Goal: Task Accomplishment & Management: Use online tool/utility

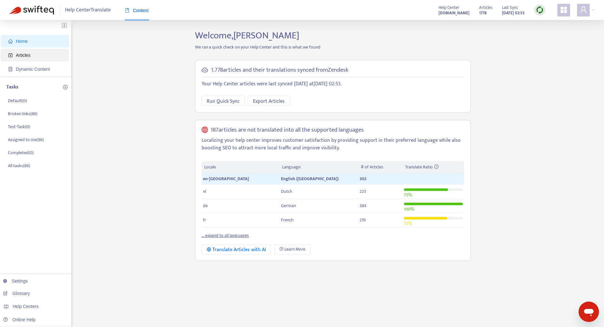
click at [34, 56] on span "Articles" at bounding box center [36, 55] width 56 height 13
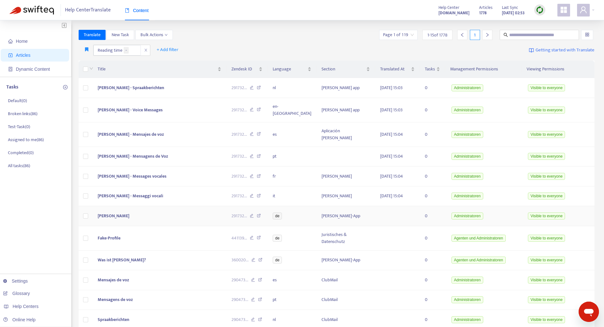
click at [129, 212] on span "[PERSON_NAME]" at bounding box center [114, 215] width 32 height 7
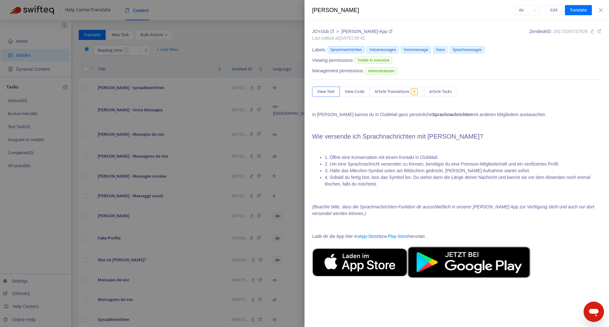
click at [328, 31] on link "JOYclub" at bounding box center [323, 31] width 23 height 5
click at [600, 32] on icon at bounding box center [599, 31] width 4 height 4
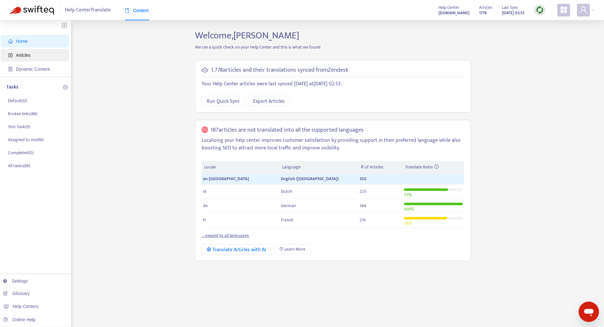
click at [34, 55] on span "Articles" at bounding box center [36, 55] width 56 height 13
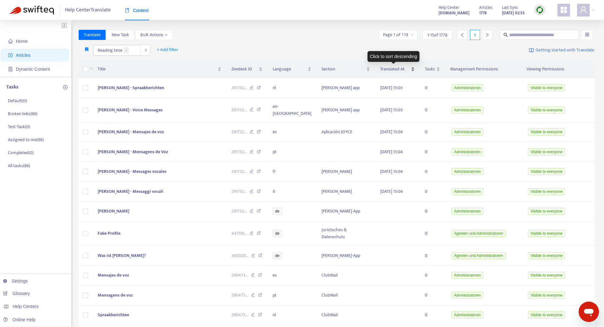
click at [411, 72] on div "Translated At" at bounding box center [397, 69] width 35 height 7
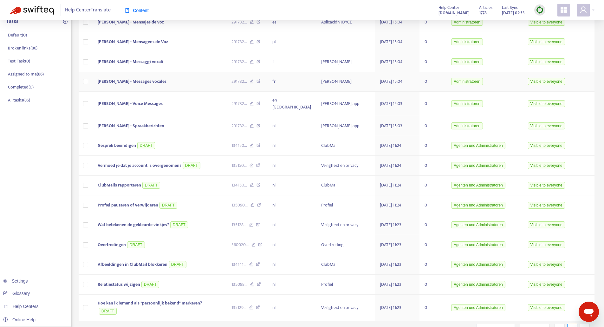
scroll to position [84, 0]
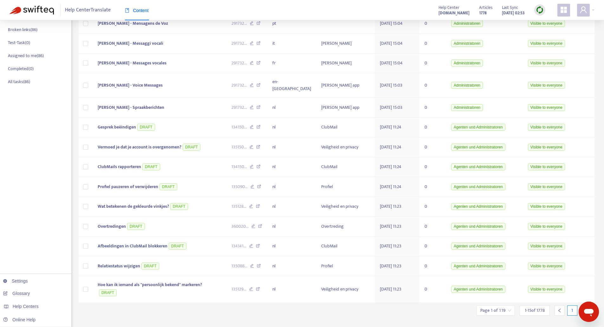
click at [587, 305] on div at bounding box center [585, 310] width 10 height 10
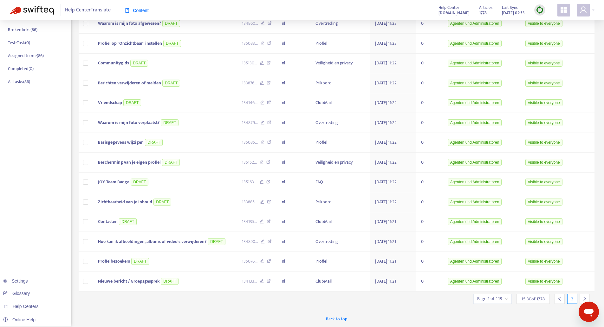
click at [582, 295] on div at bounding box center [585, 299] width 10 height 10
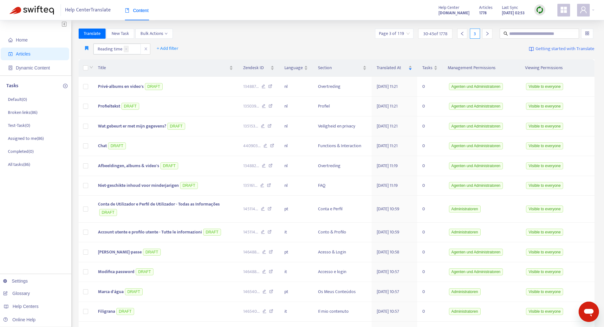
scroll to position [0, 0]
click at [134, 88] on span "Privé-albums en video's" at bounding box center [121, 87] width 46 height 7
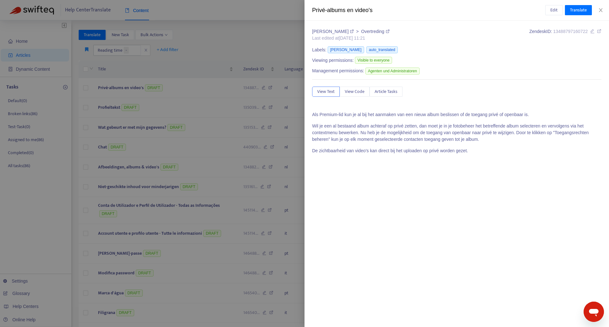
click at [598, 34] on link at bounding box center [599, 31] width 4 height 5
click at [223, 30] on div at bounding box center [304, 163] width 609 height 327
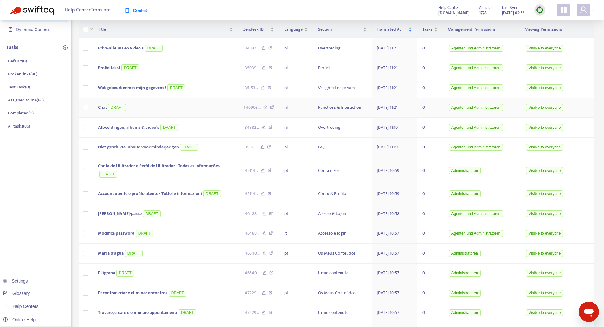
scroll to position [91, 0]
